Goal: Information Seeking & Learning: Find specific fact

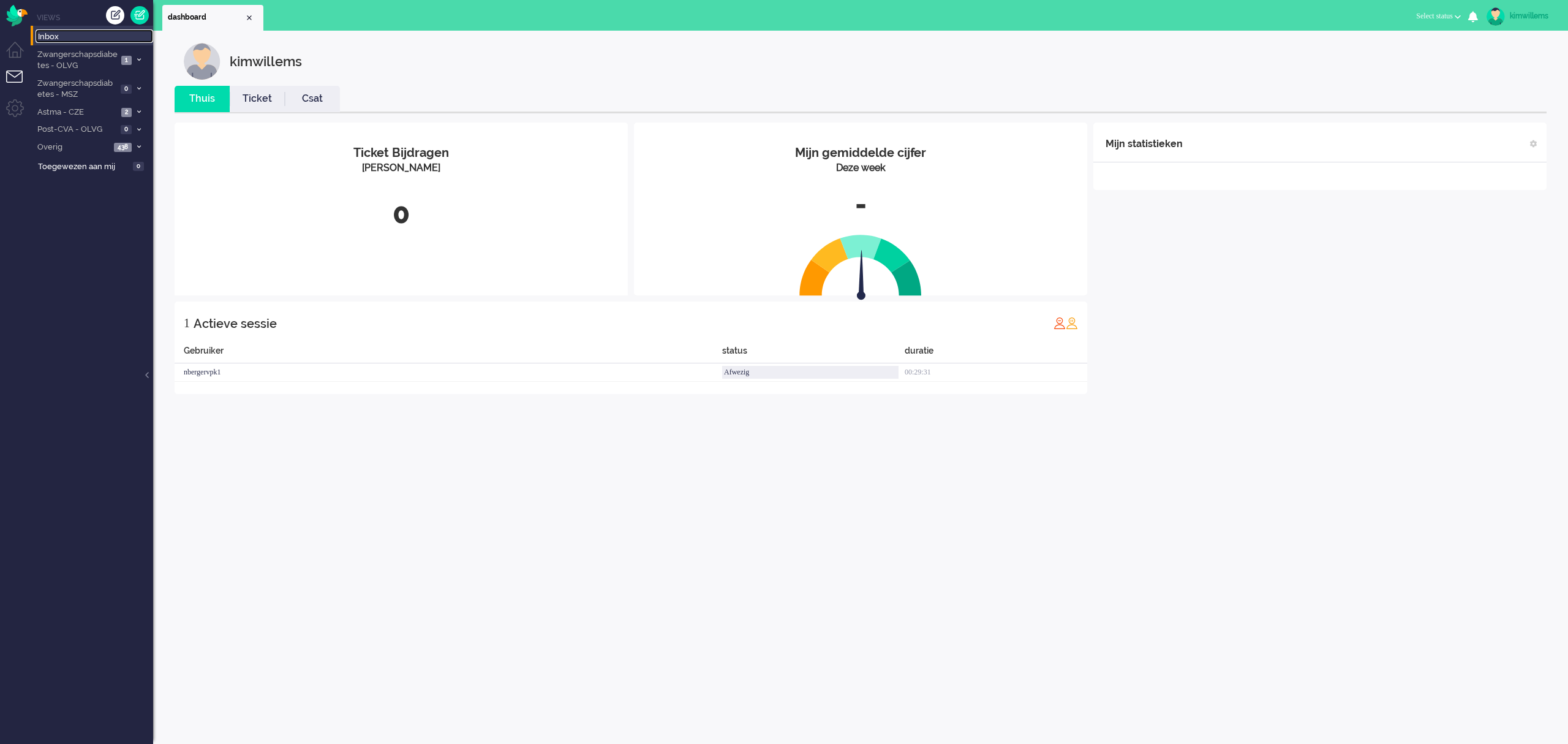
click at [69, 33] on span "Inbox" at bounding box center [95, 37] width 115 height 11
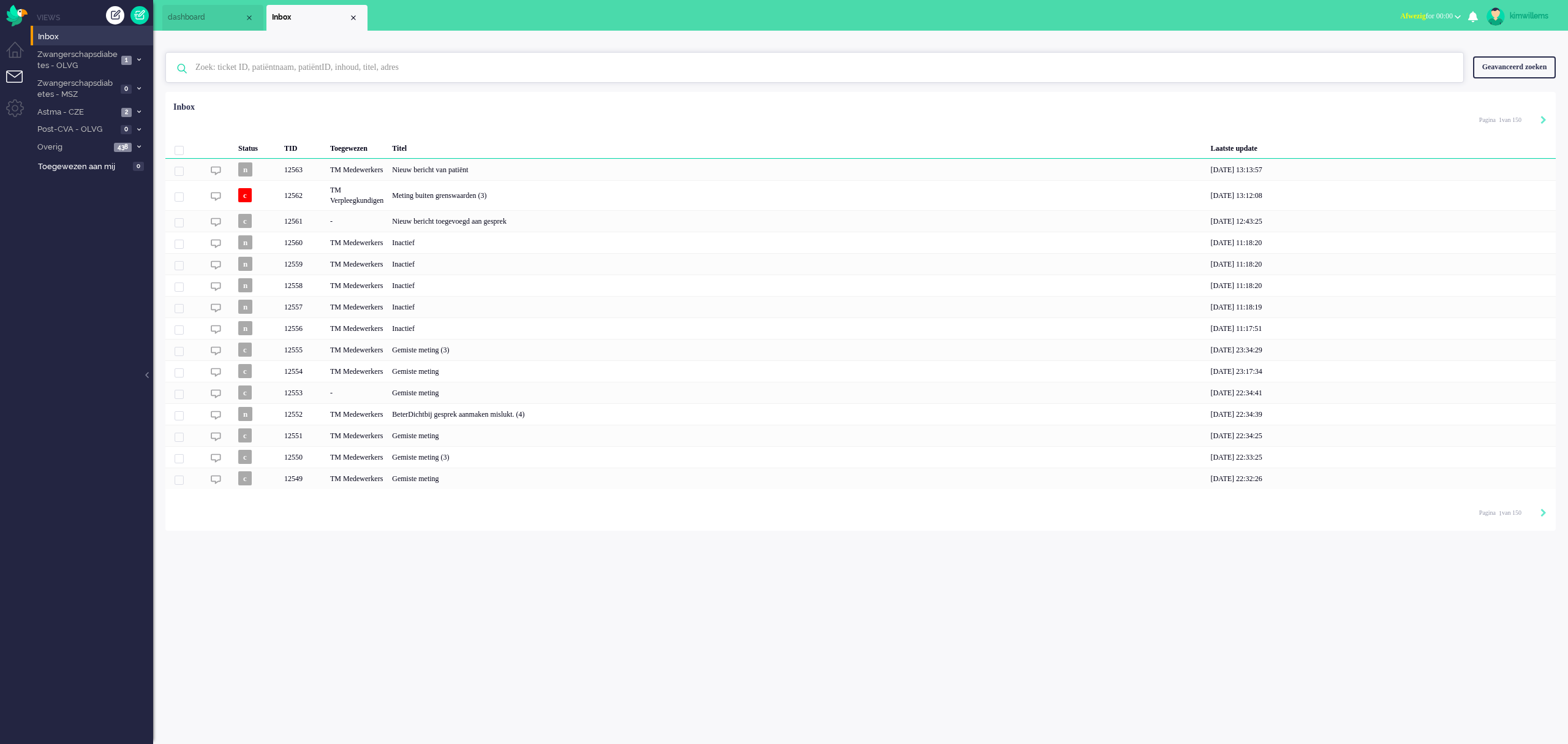
click at [428, 66] on input "text" at bounding box center [816, 67] width 1260 height 29
drag, startPoint x: 266, startPoint y: 69, endPoint x: 326, endPoint y: 63, distance: 60.3
click at [326, 63] on input "text" at bounding box center [816, 67] width 1260 height 29
drag, startPoint x: 319, startPoint y: 70, endPoint x: 258, endPoint y: 64, distance: 61.3
click at [258, 64] on input "text" at bounding box center [816, 67] width 1260 height 29
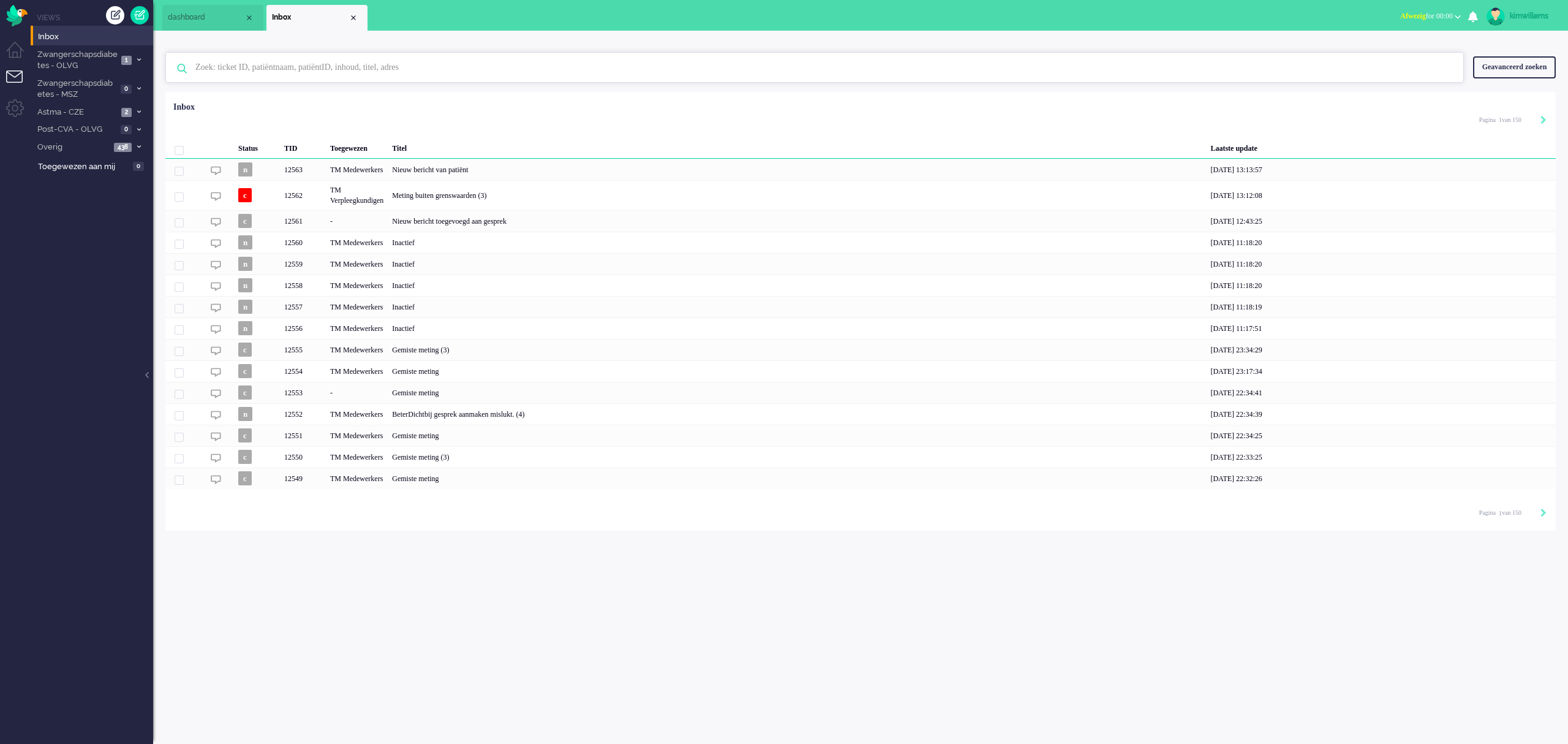
click at [348, 69] on input "text" at bounding box center [816, 67] width 1260 height 29
type input "[PERSON_NAME]"
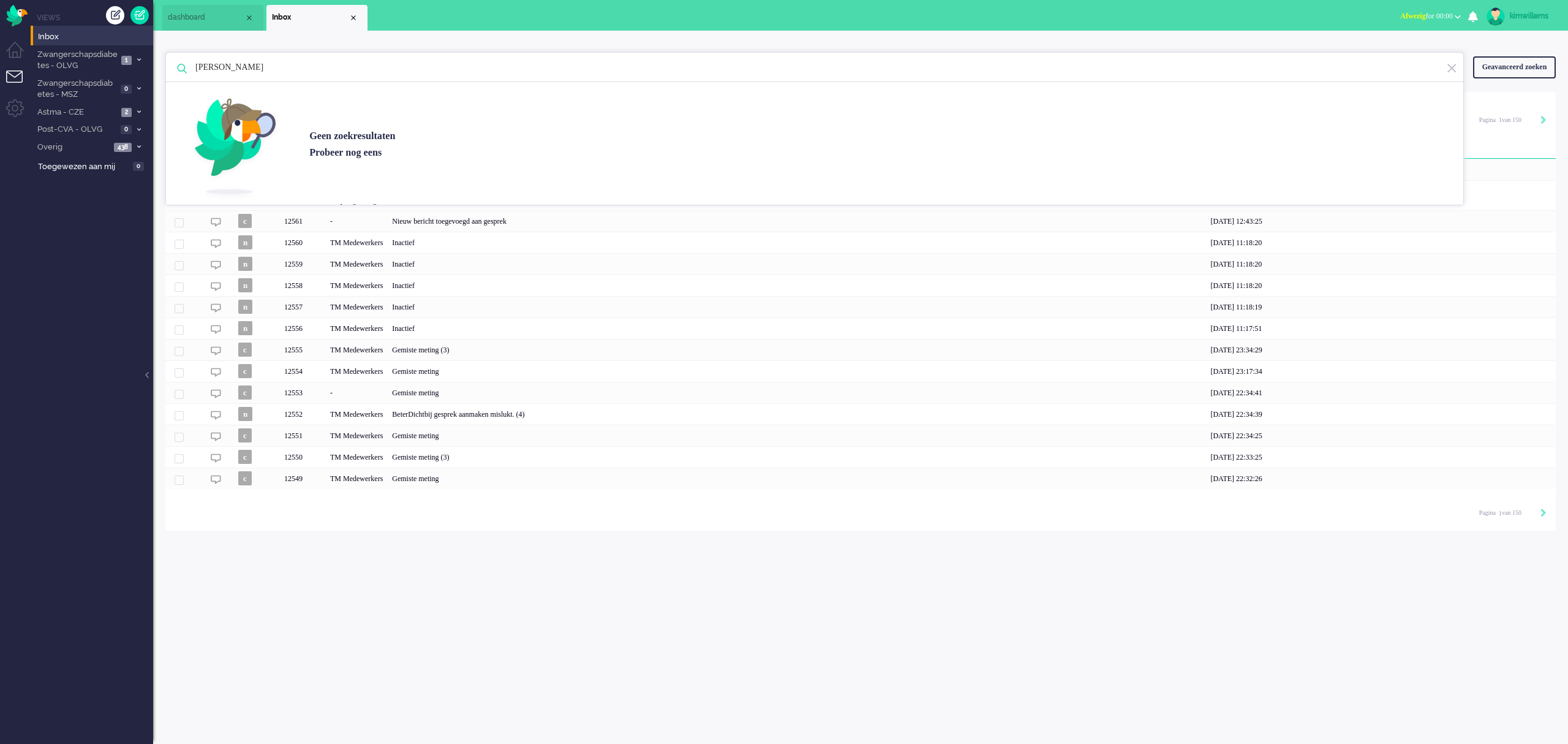
drag, startPoint x: 283, startPoint y: 63, endPoint x: 0, endPoint y: 62, distance: 283.0
click at [0, 62] on div "Thuis Dashboard [GEOGRAPHIC_DATA] Volgen [GEOGRAPHIC_DATA] release_2.1.2 Views …" at bounding box center [784, 372] width 1568 height 744
type input "[PERSON_NAME]"
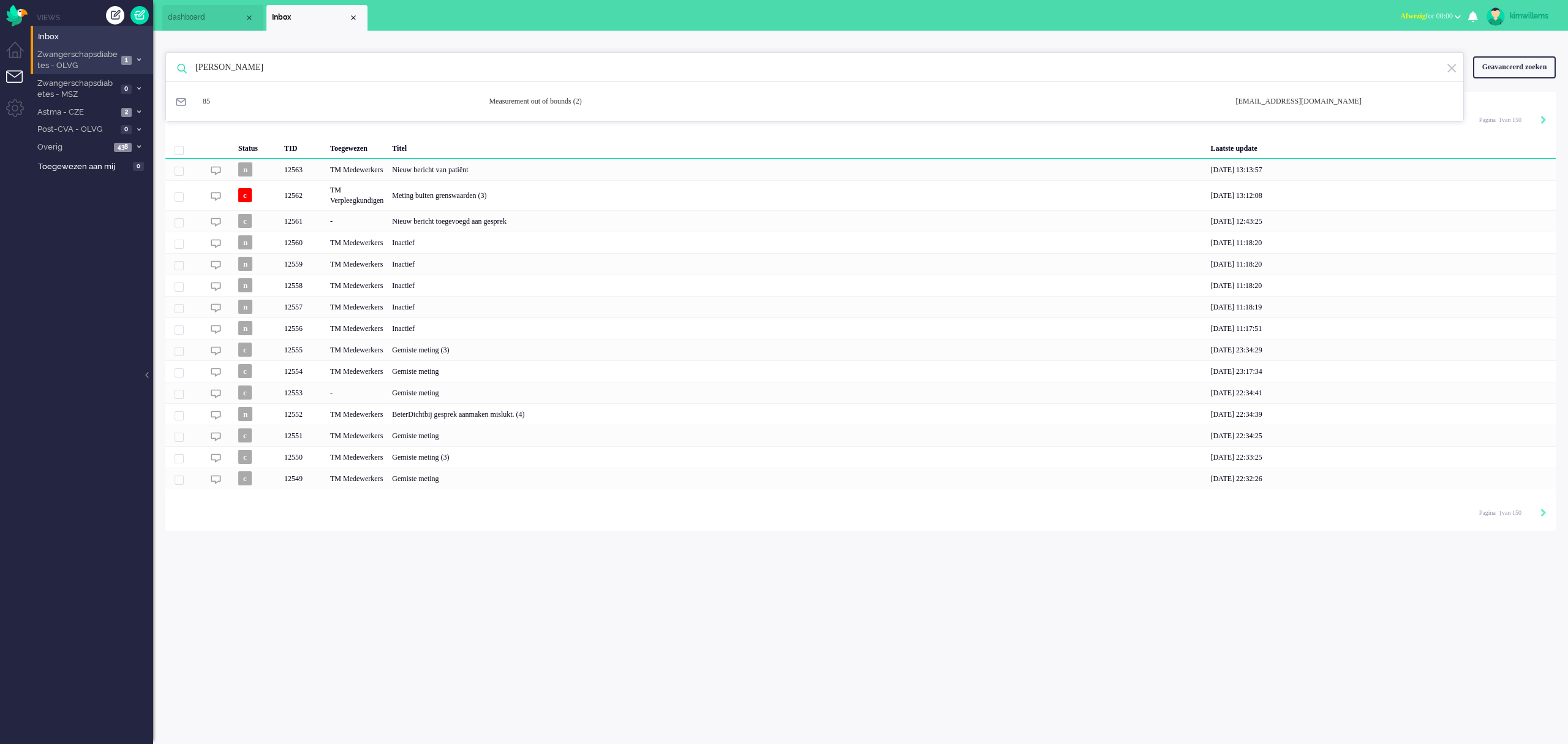
drag, startPoint x: 218, startPoint y: 67, endPoint x: 79, endPoint y: 71, distance: 139.1
click at [81, 69] on div "Thuis Dashboard [GEOGRAPHIC_DATA] Volgen [GEOGRAPHIC_DATA] release_2.1.2 Views …" at bounding box center [784, 372] width 1568 height 744
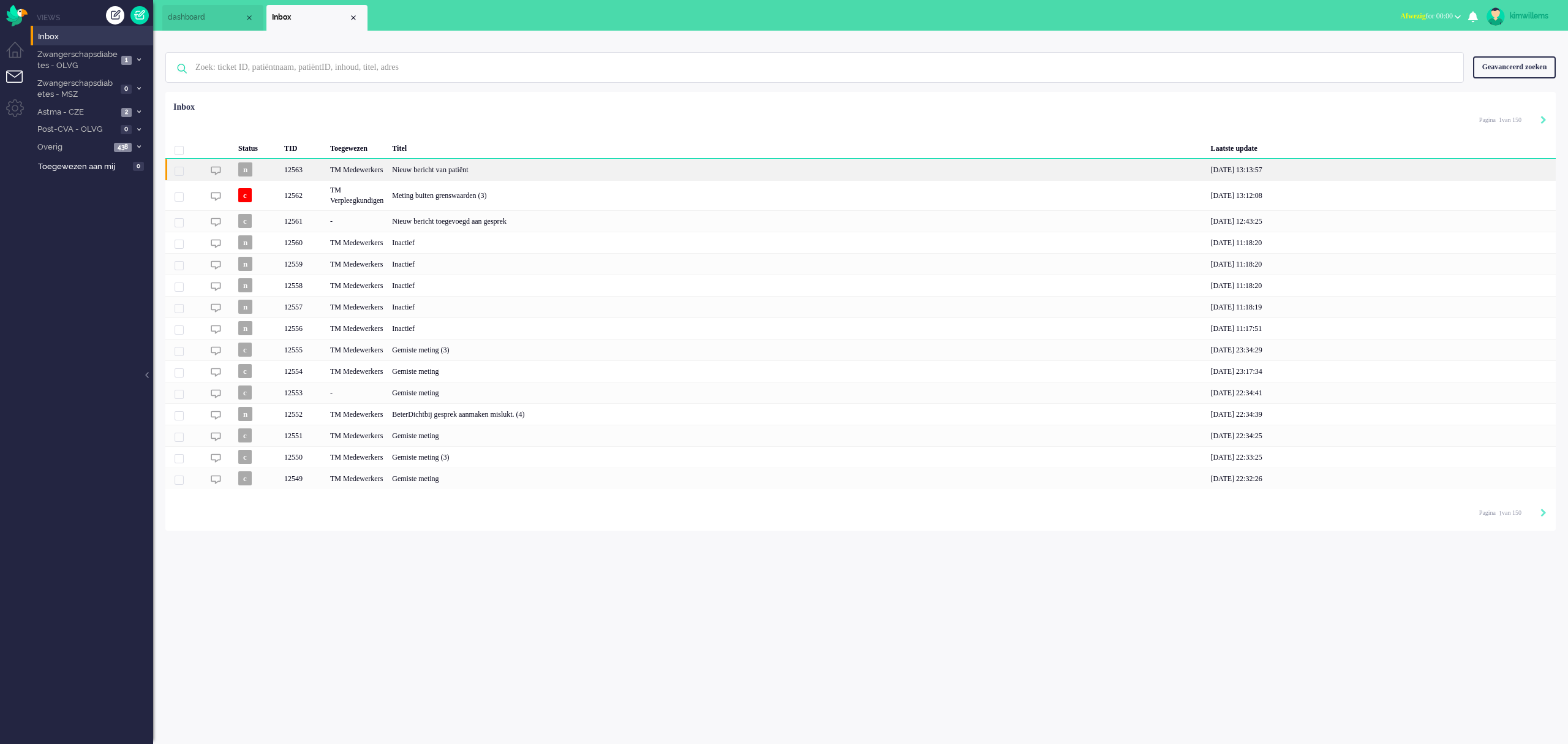
click at [500, 176] on div "Nieuw bericht van patiënt" at bounding box center [797, 169] width 819 height 21
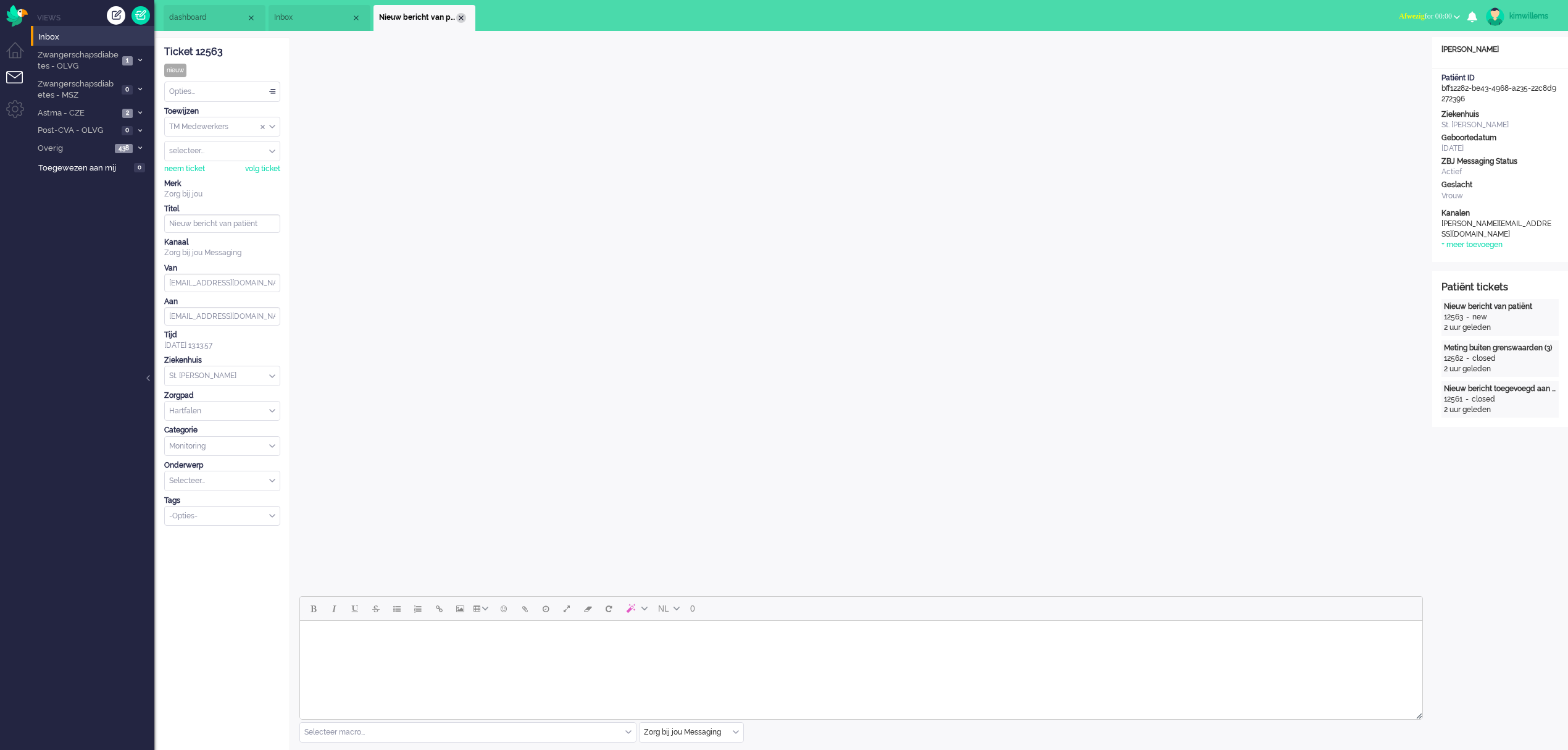
click at [463, 15] on div "Close tab" at bounding box center [461, 17] width 10 height 10
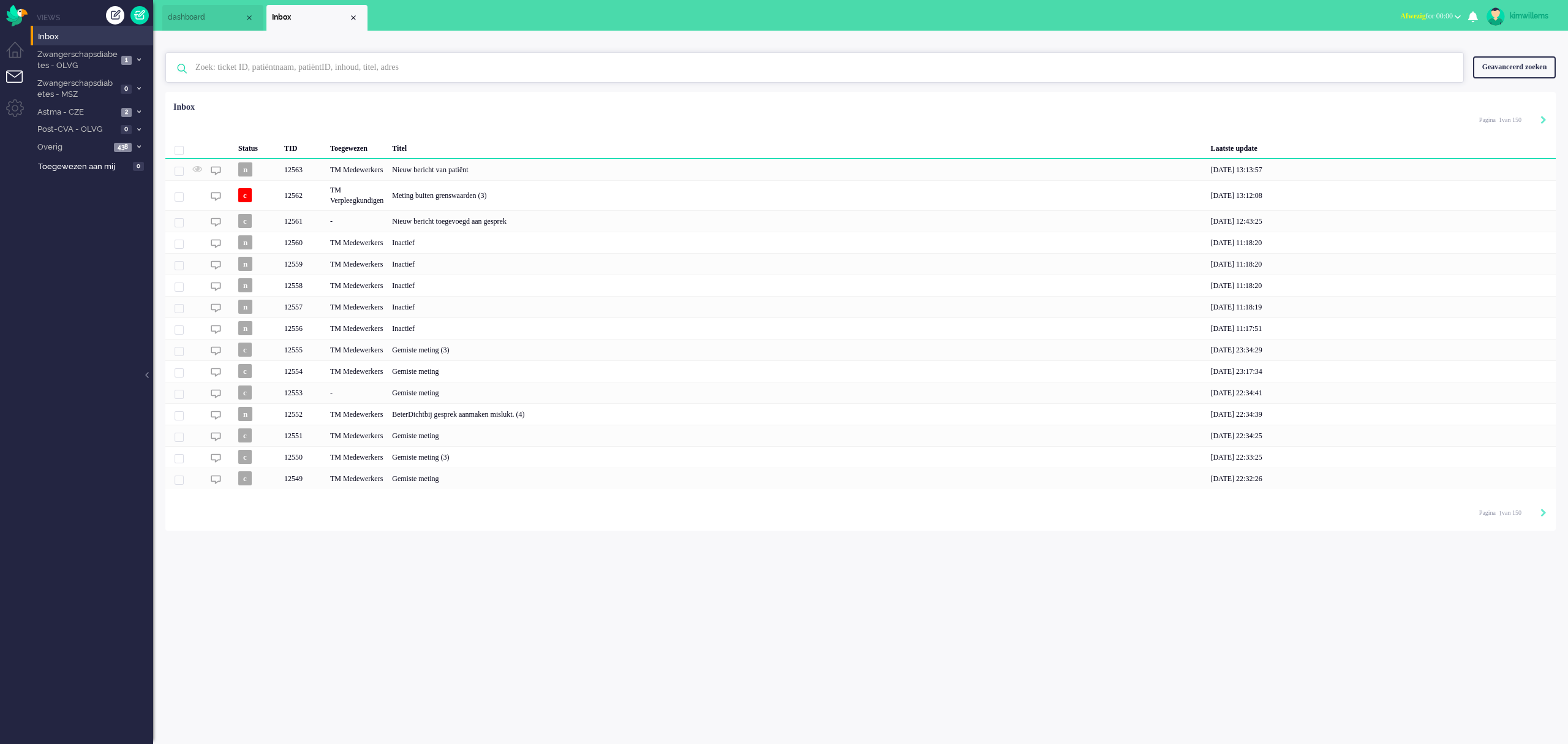
click at [329, 70] on input "text" at bounding box center [816, 67] width 1260 height 29
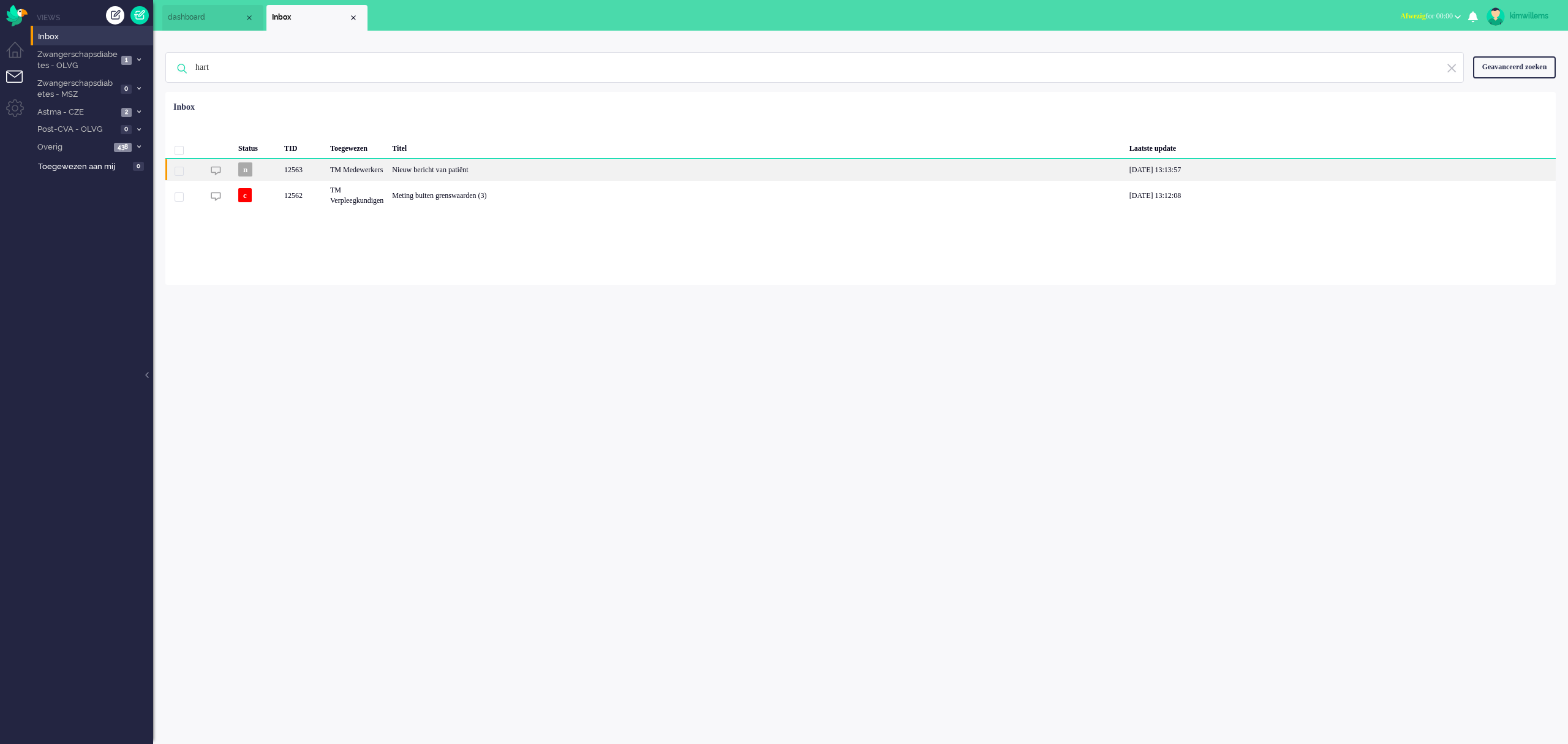
click at [483, 170] on div "Nieuw bericht van patiënt" at bounding box center [756, 169] width 737 height 21
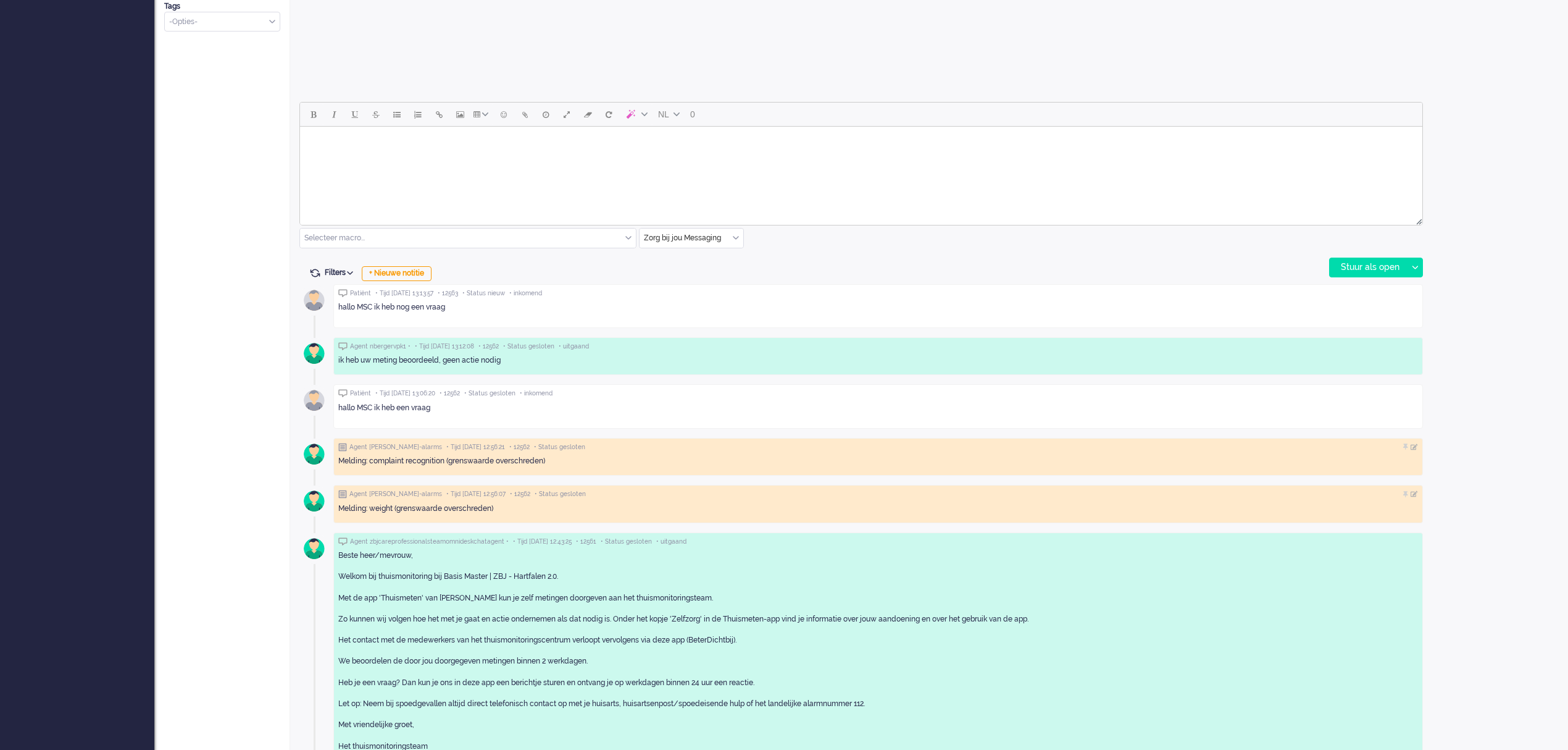
scroll to position [517, 0]
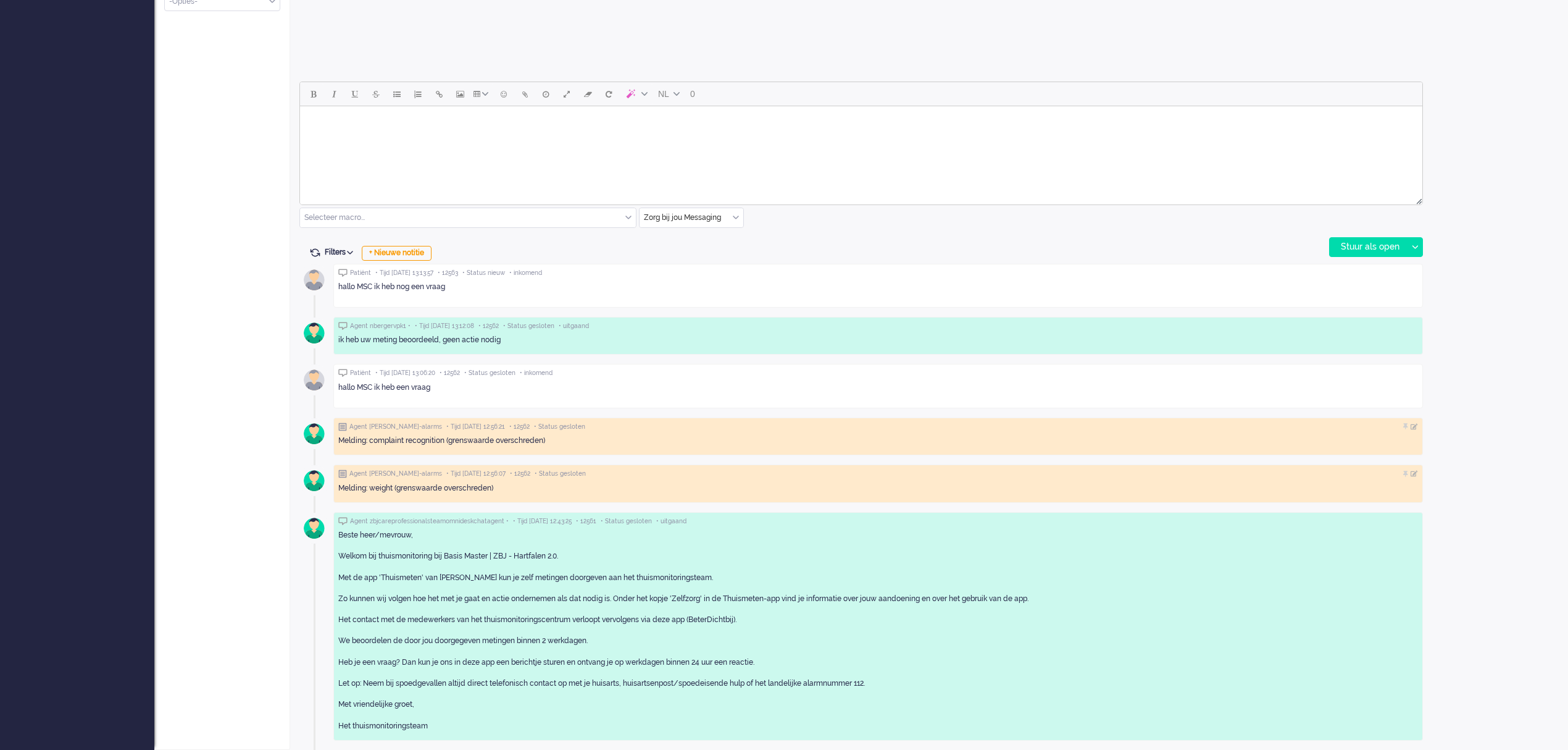
drag, startPoint x: 448, startPoint y: 732, endPoint x: 337, endPoint y: 537, distance: 224.4
click at [337, 537] on div "Agent zbjcareprofessionalsteamomnideskchatagent • • Tijd [DATE] 12:43:25 • 1256…" at bounding box center [878, 626] width 1089 height 229
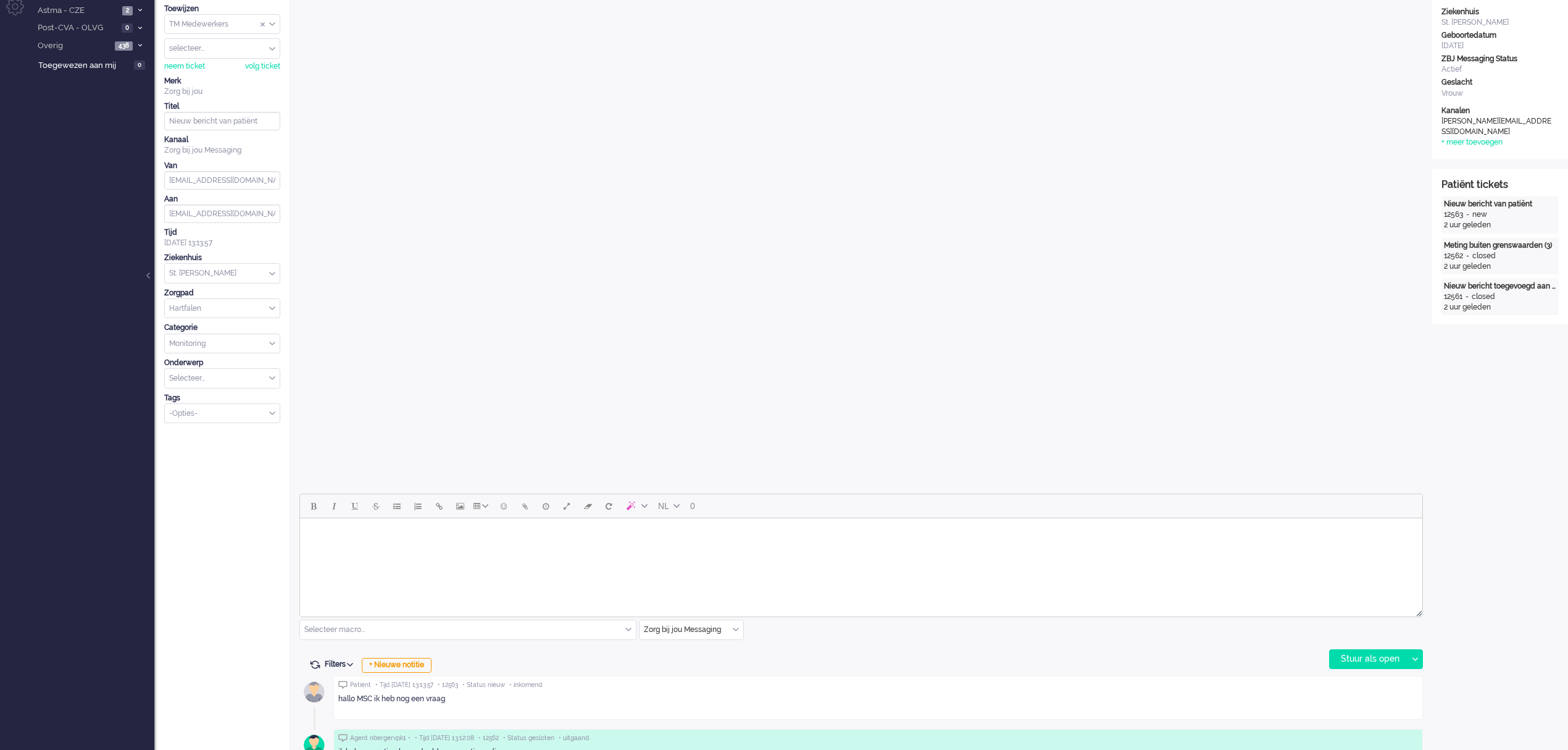
scroll to position [0, 0]
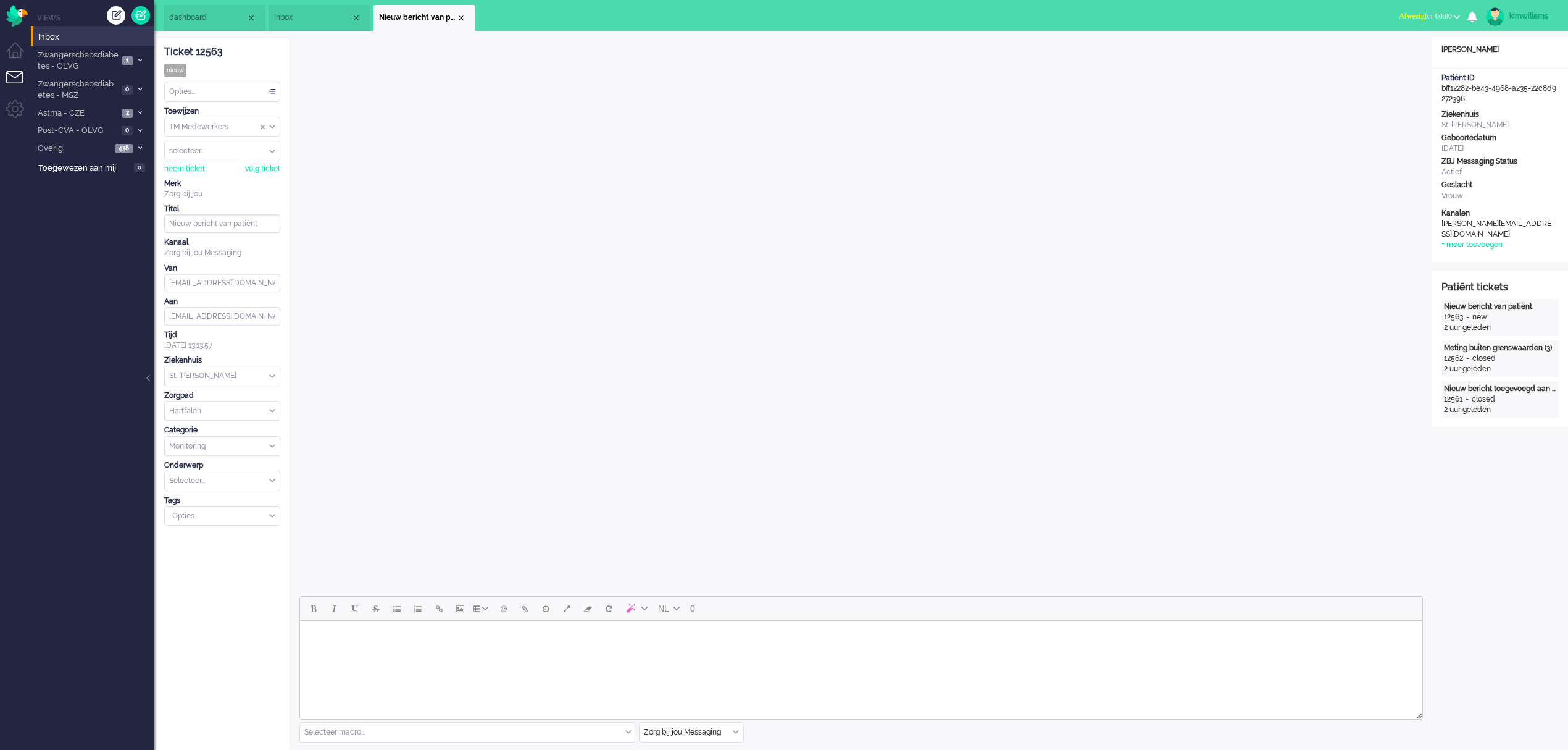
click at [324, 15] on span "Inbox" at bounding box center [313, 17] width 77 height 11
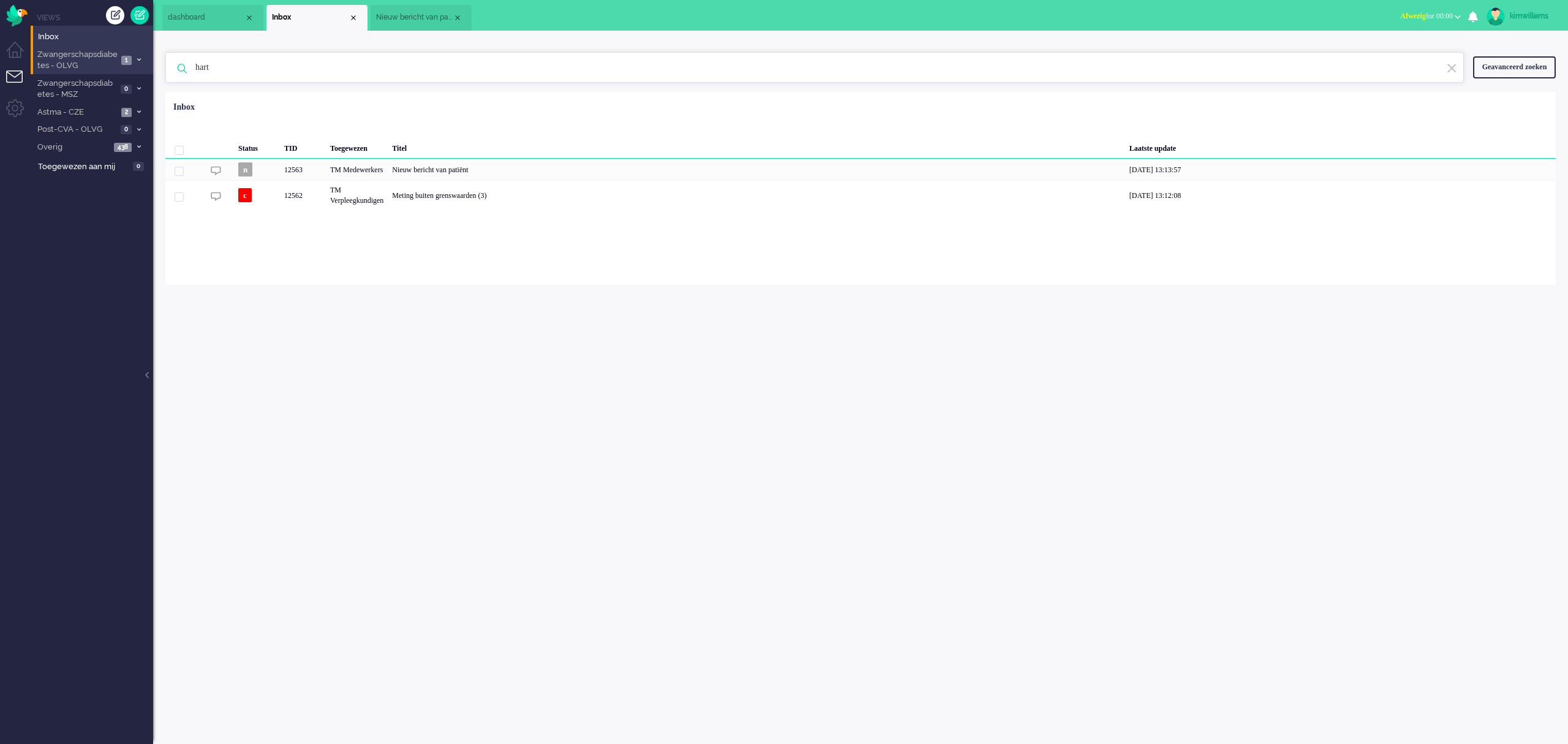
drag, startPoint x: 155, startPoint y: 73, endPoint x: 69, endPoint y: 63, distance: 86.6
click at [71, 64] on div "Thuis Dashboard [GEOGRAPHIC_DATA] Volgen [GEOGRAPHIC_DATA] release_2.1.2 Views …" at bounding box center [784, 372] width 1568 height 744
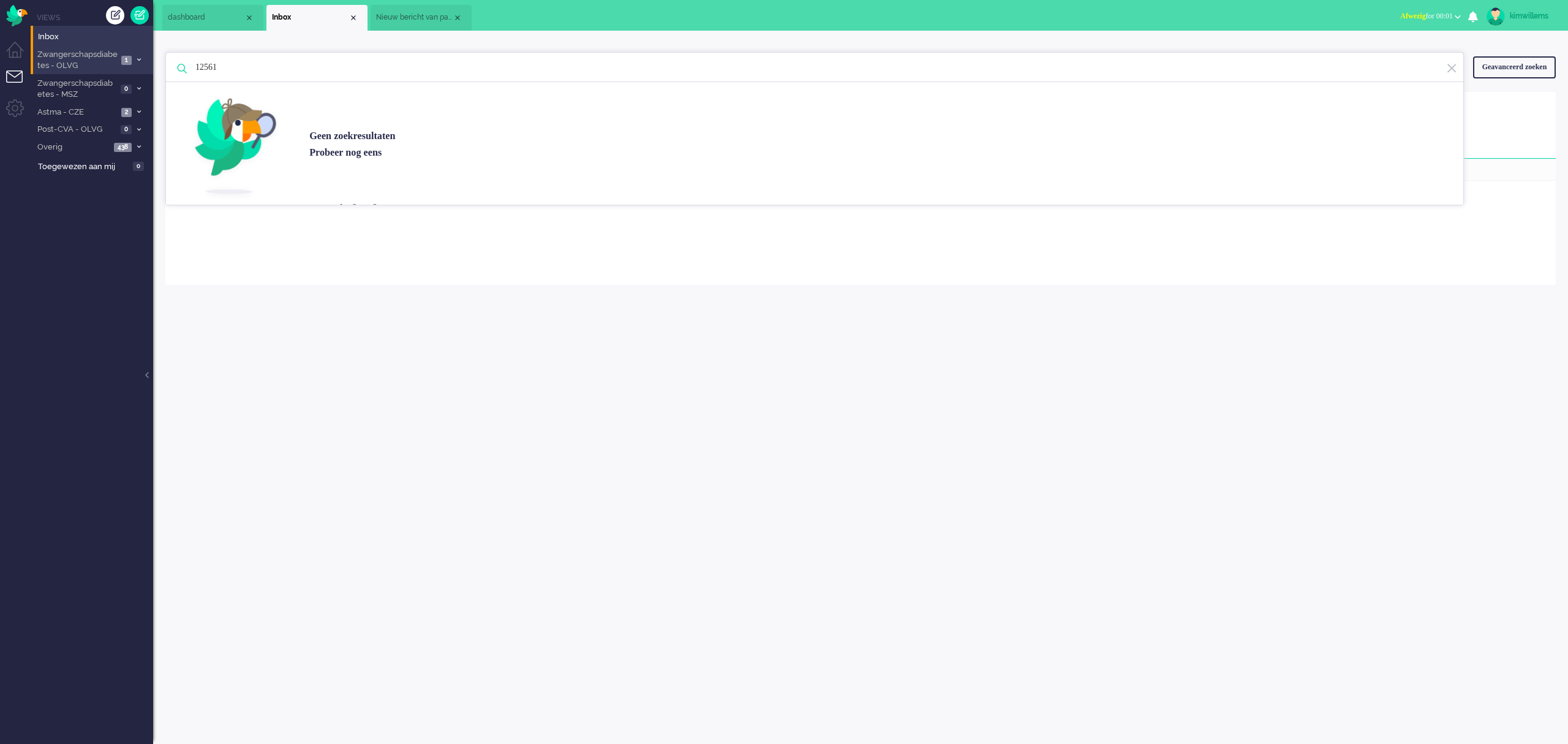
type input "12561"
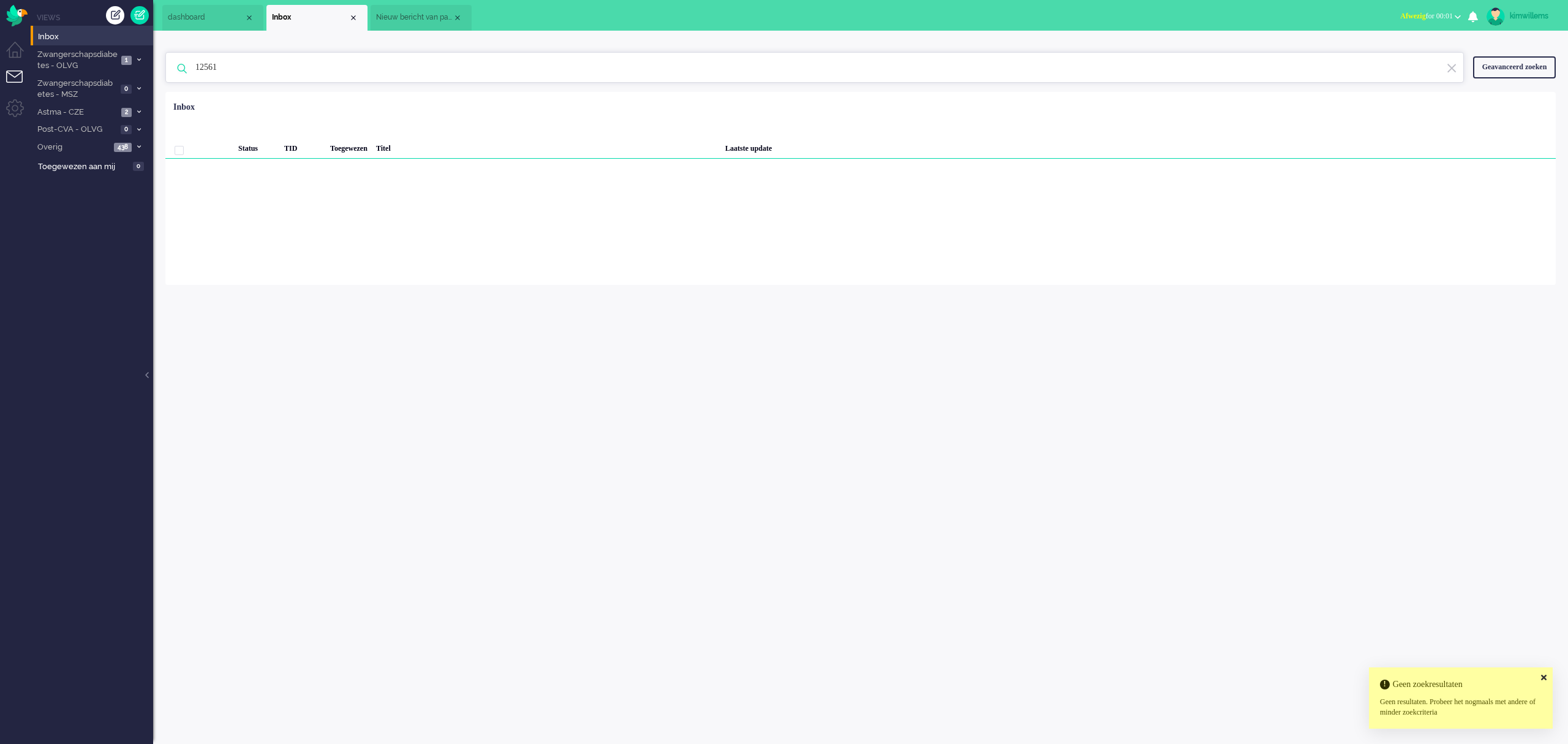
click at [409, 9] on li "Nieuw bericht van patiënt" at bounding box center [420, 17] width 101 height 26
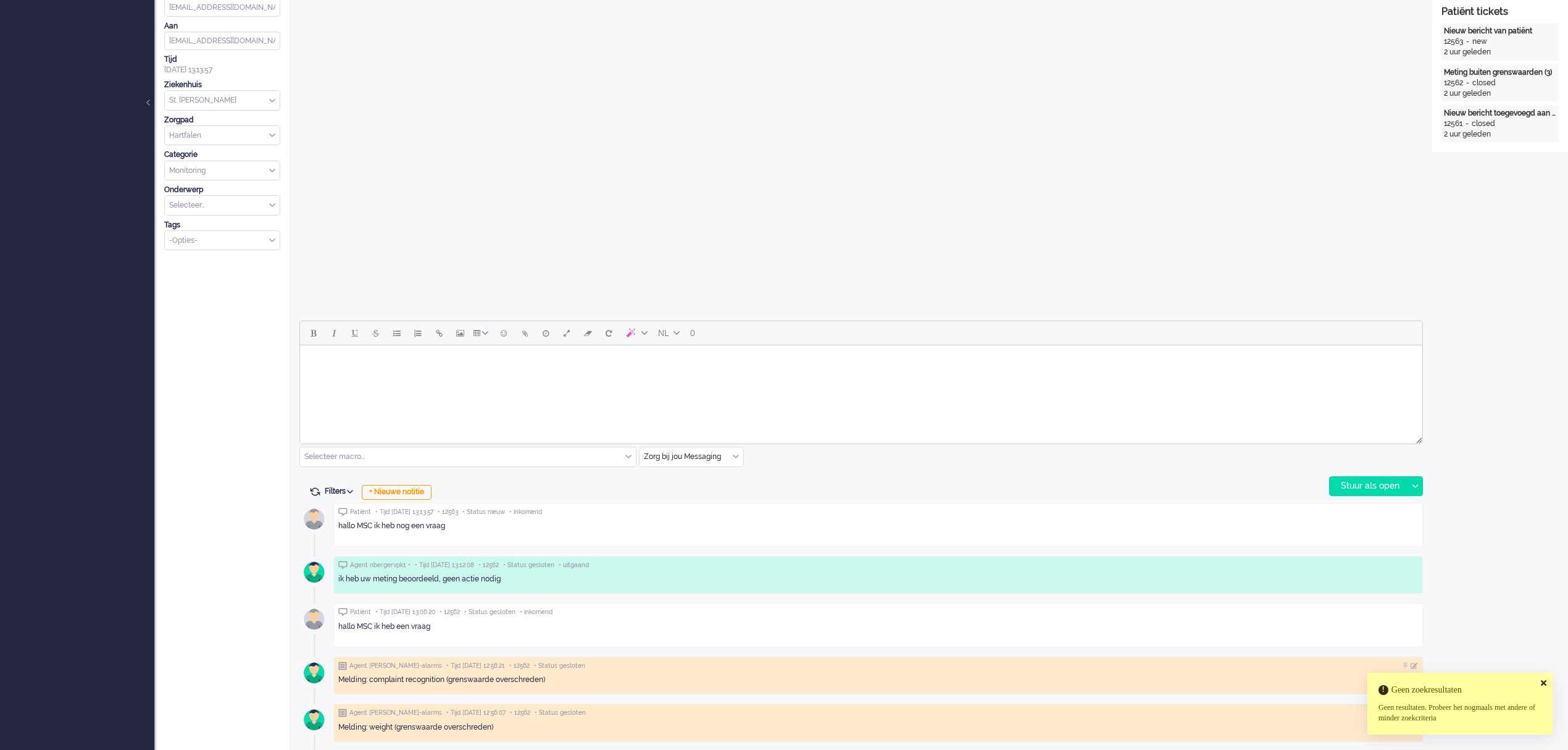
scroll to position [247, 0]
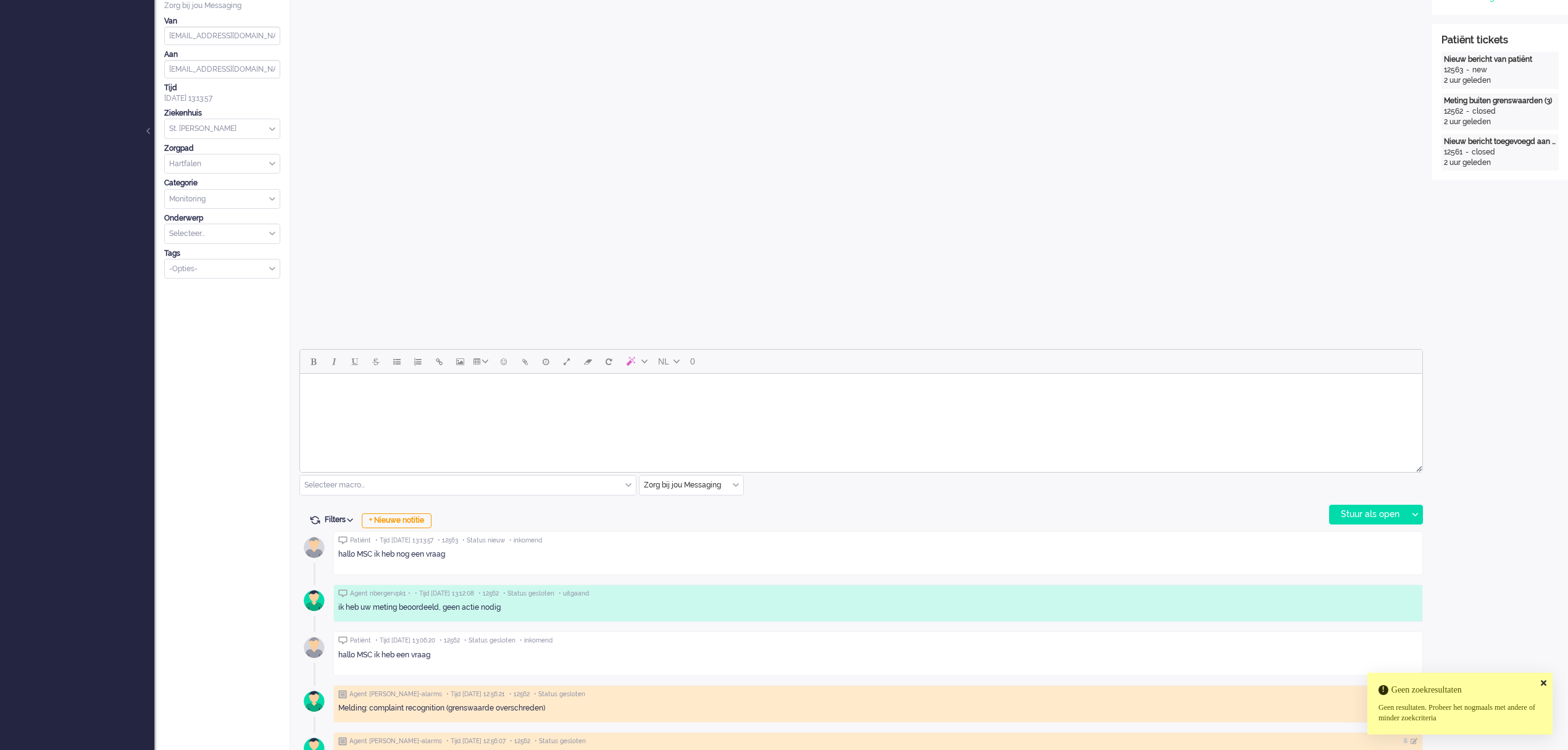
click at [1496, 137] on div "Nieuw bericht toegevoegd aan gesprek" at bounding box center [1499, 142] width 112 height 11
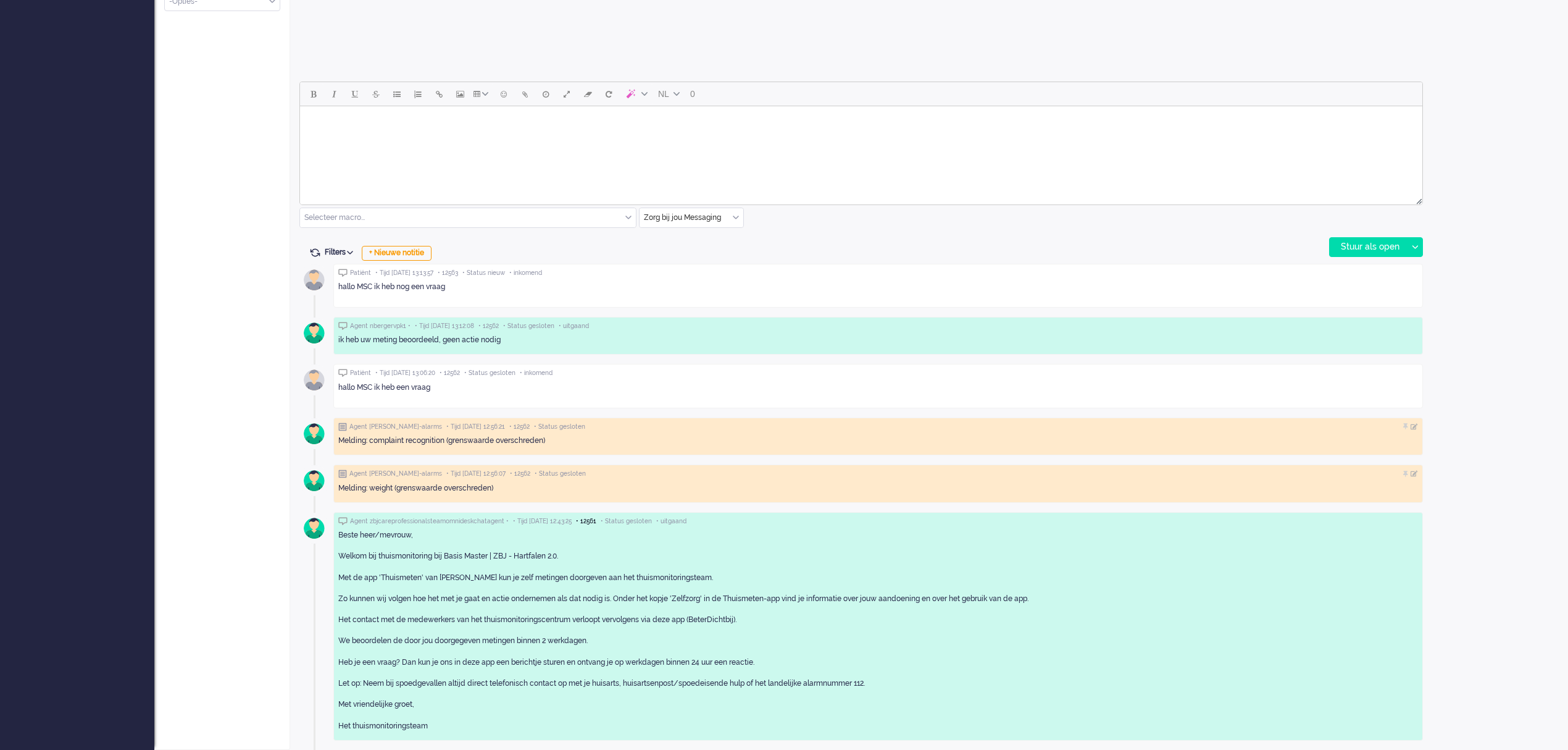
click at [596, 523] on span "• 12561" at bounding box center [586, 521] width 20 height 9
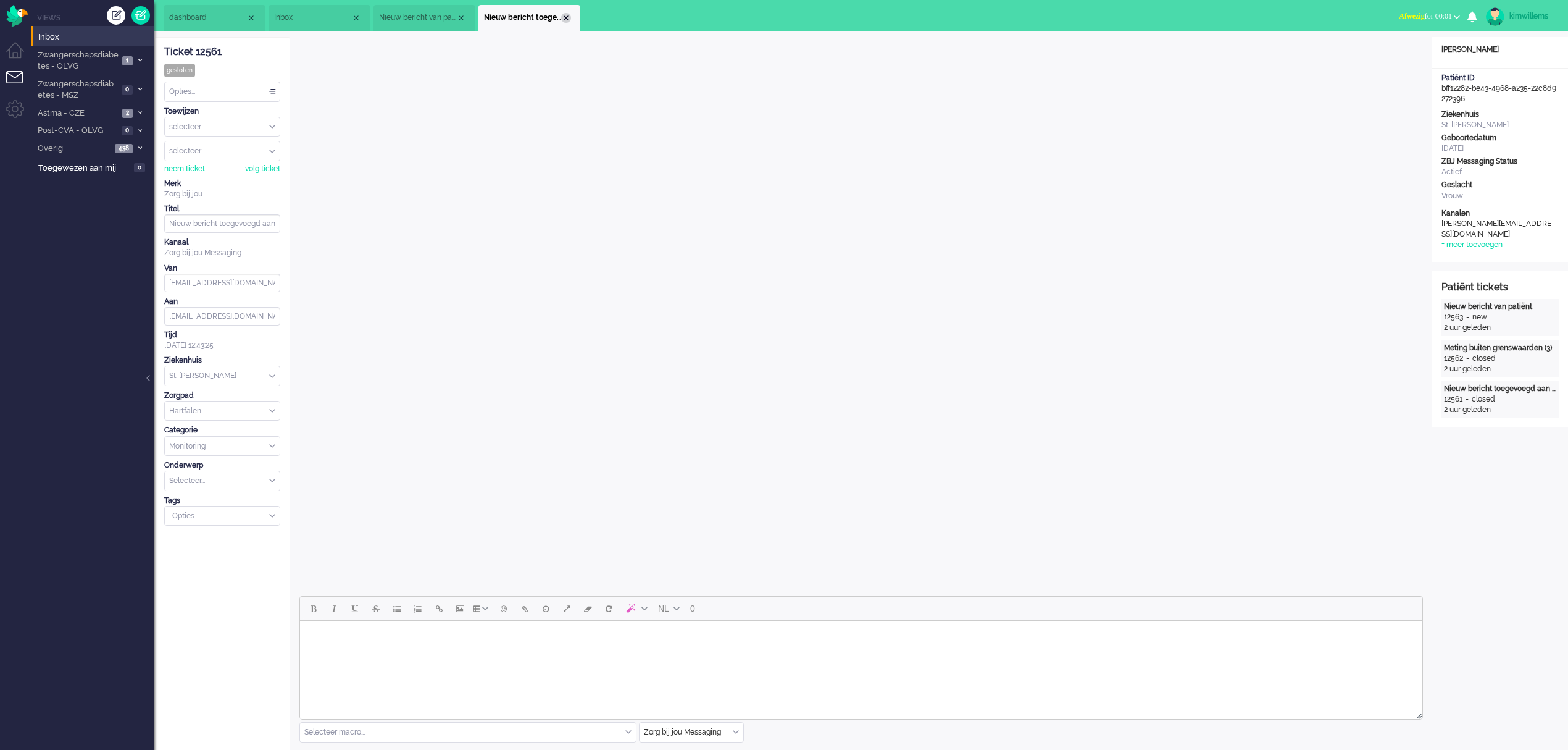
click at [564, 15] on div "Close tab" at bounding box center [566, 17] width 10 height 10
click at [462, 16] on div "Close tab" at bounding box center [461, 17] width 10 height 10
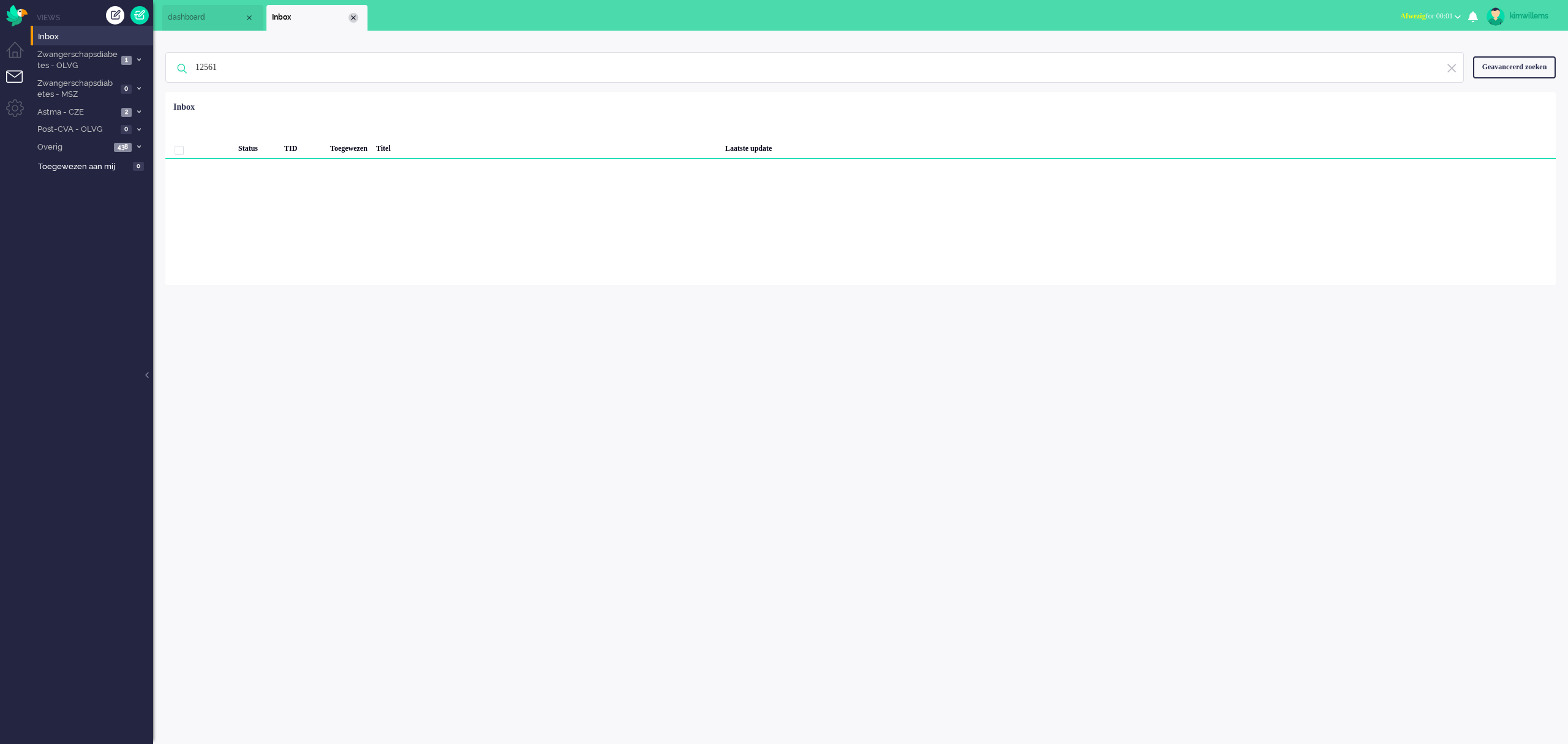
click at [355, 17] on div "Close tab" at bounding box center [353, 17] width 10 height 10
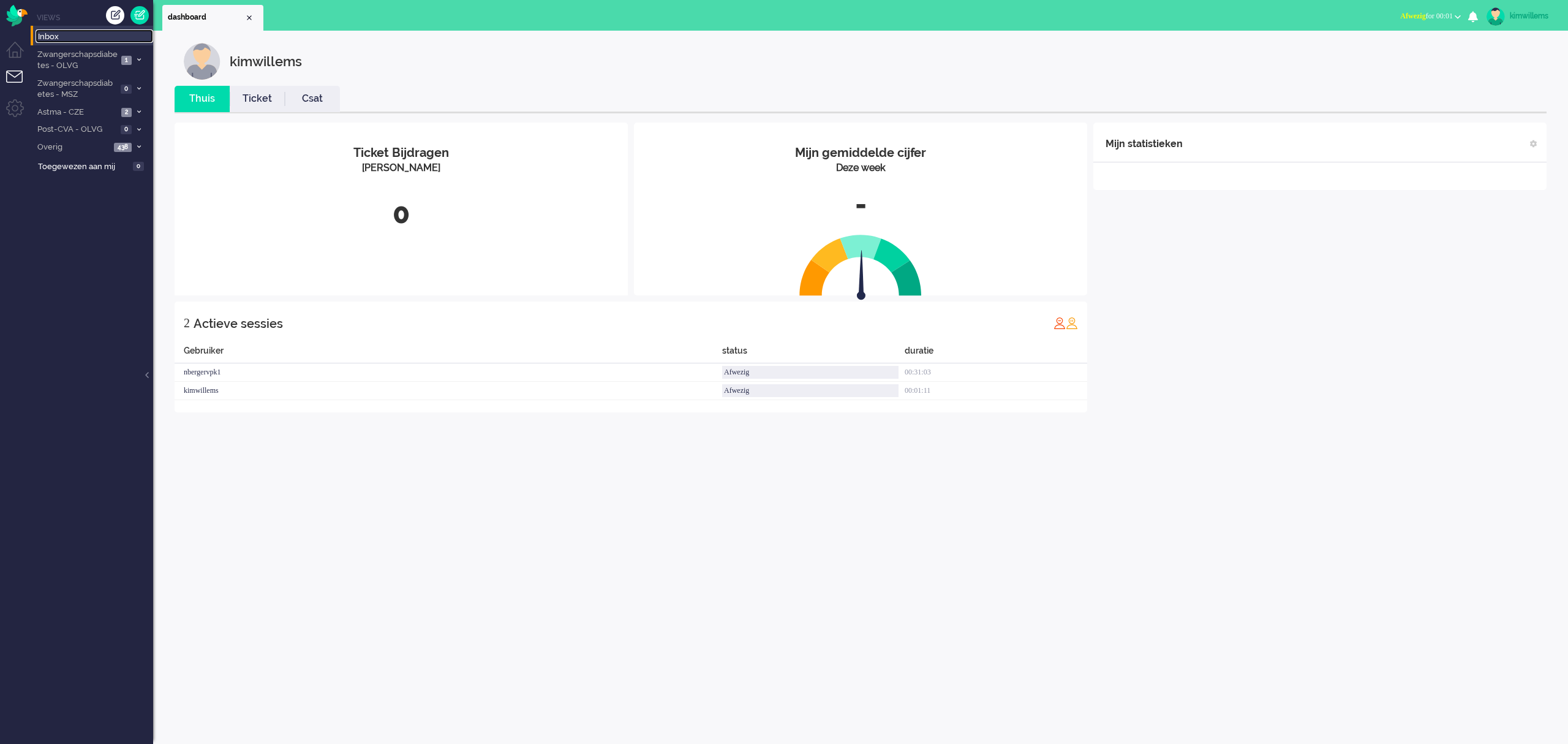
click at [79, 32] on span "Inbox" at bounding box center [95, 37] width 115 height 11
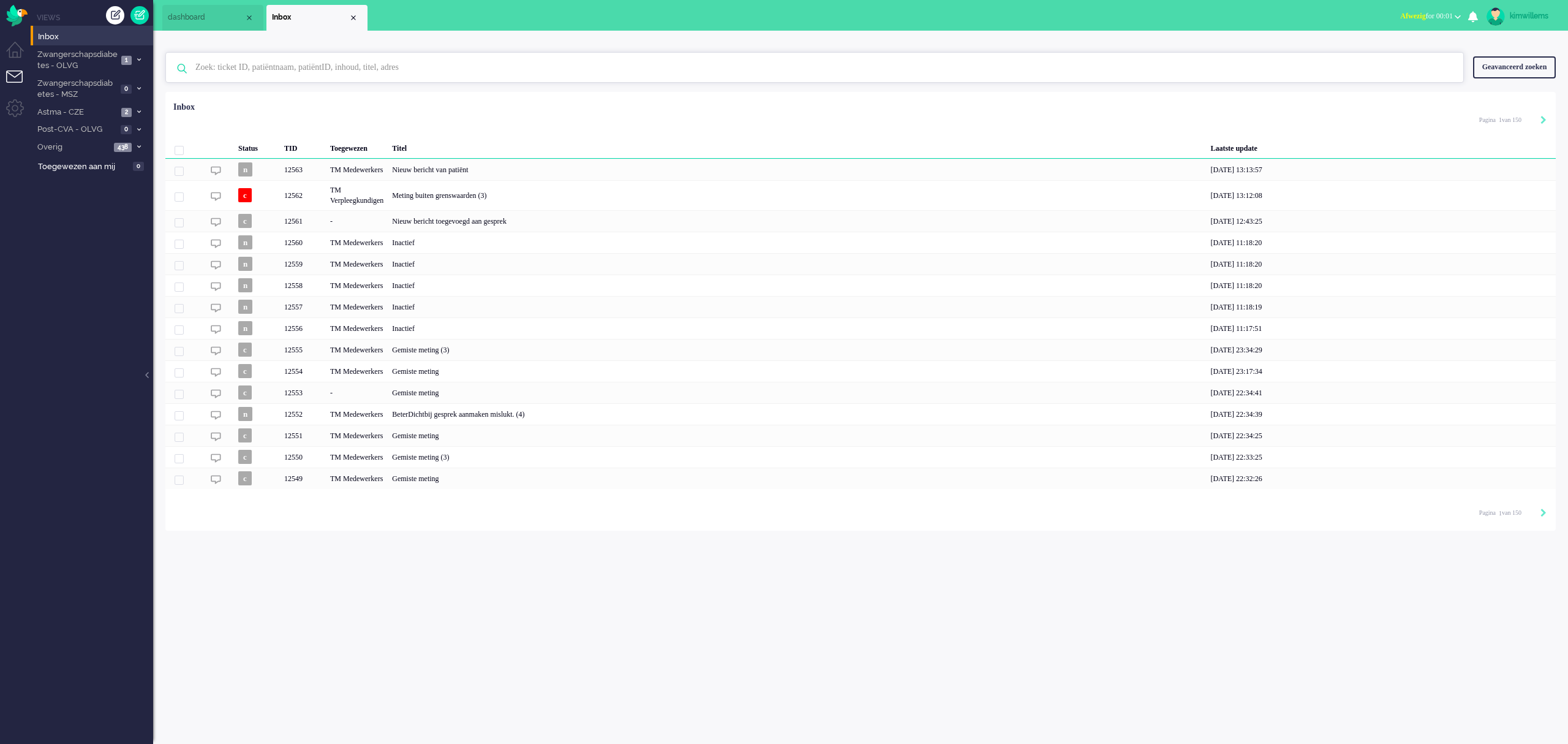
click at [576, 70] on input "text" at bounding box center [816, 67] width 1260 height 29
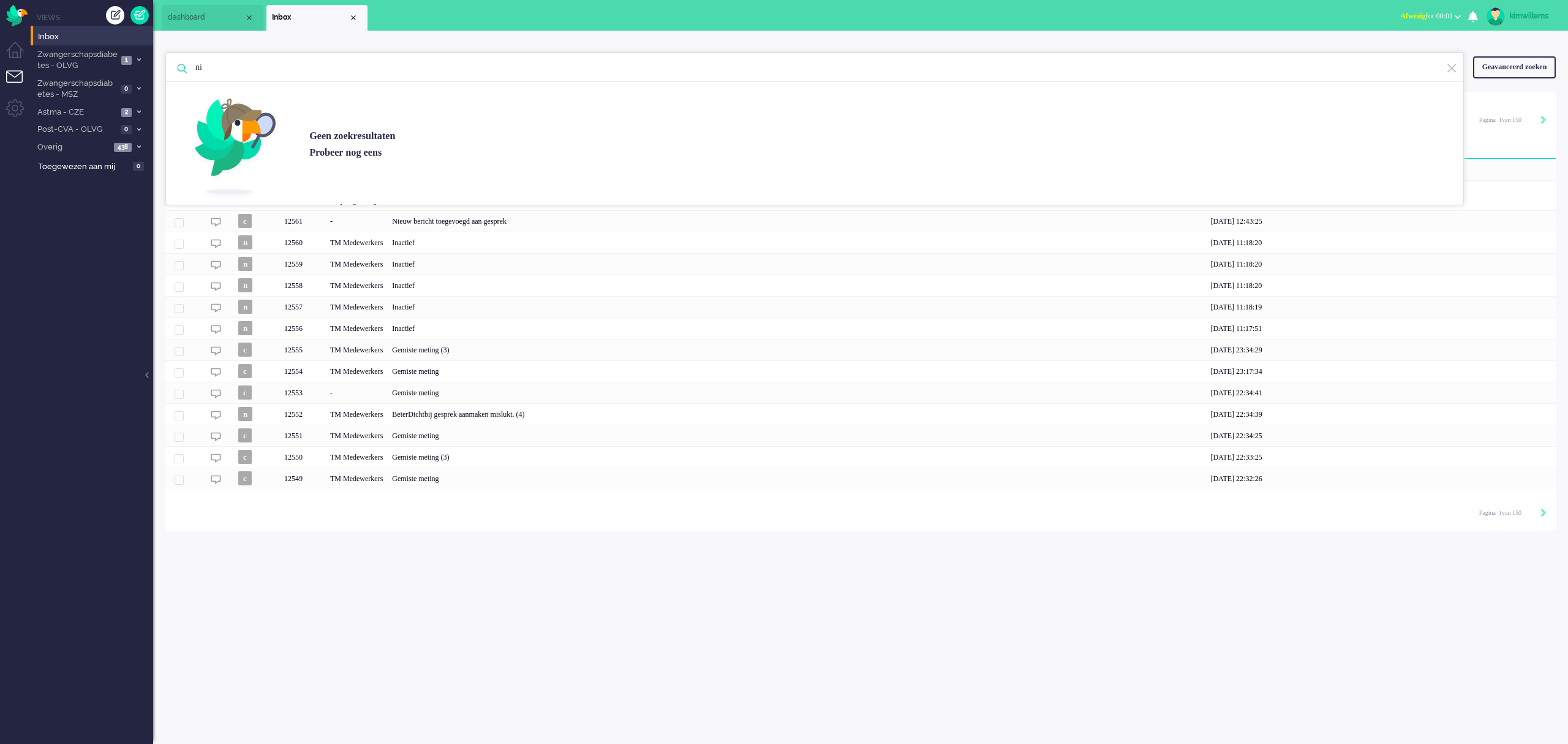
type input "n"
type input "a"
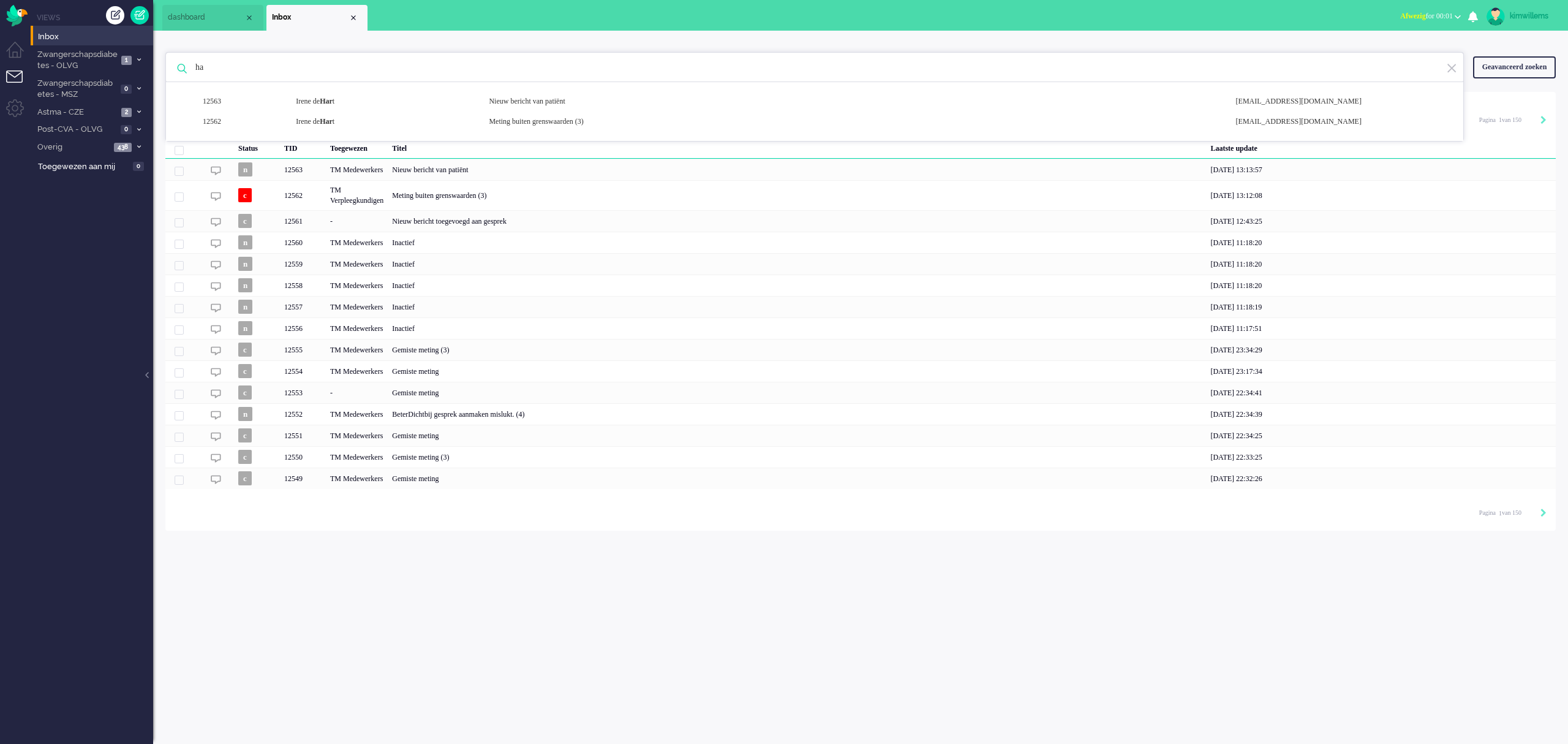
type input "h"
